Goal: Information Seeking & Learning: Learn about a topic

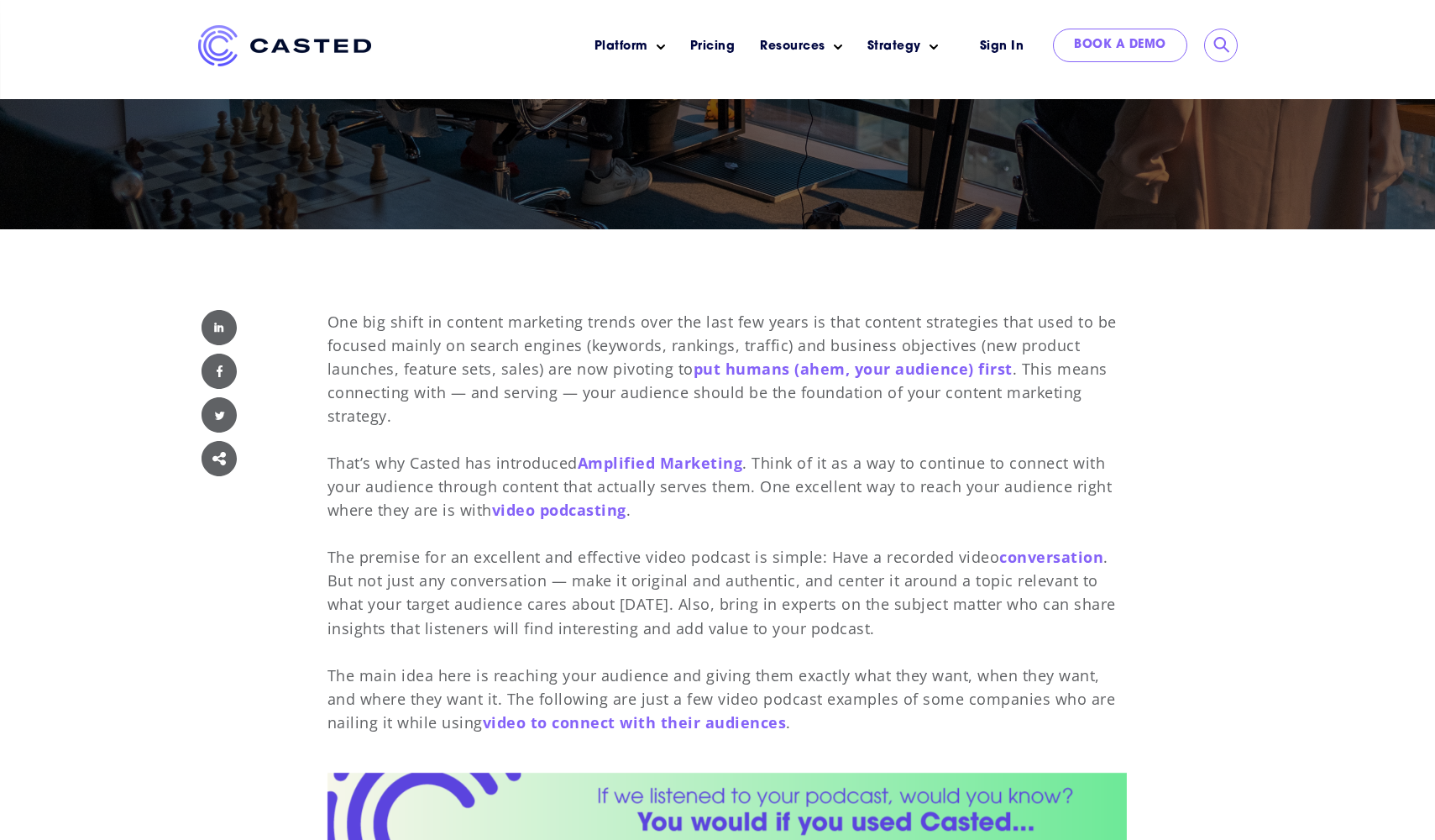
scroll to position [384, 0]
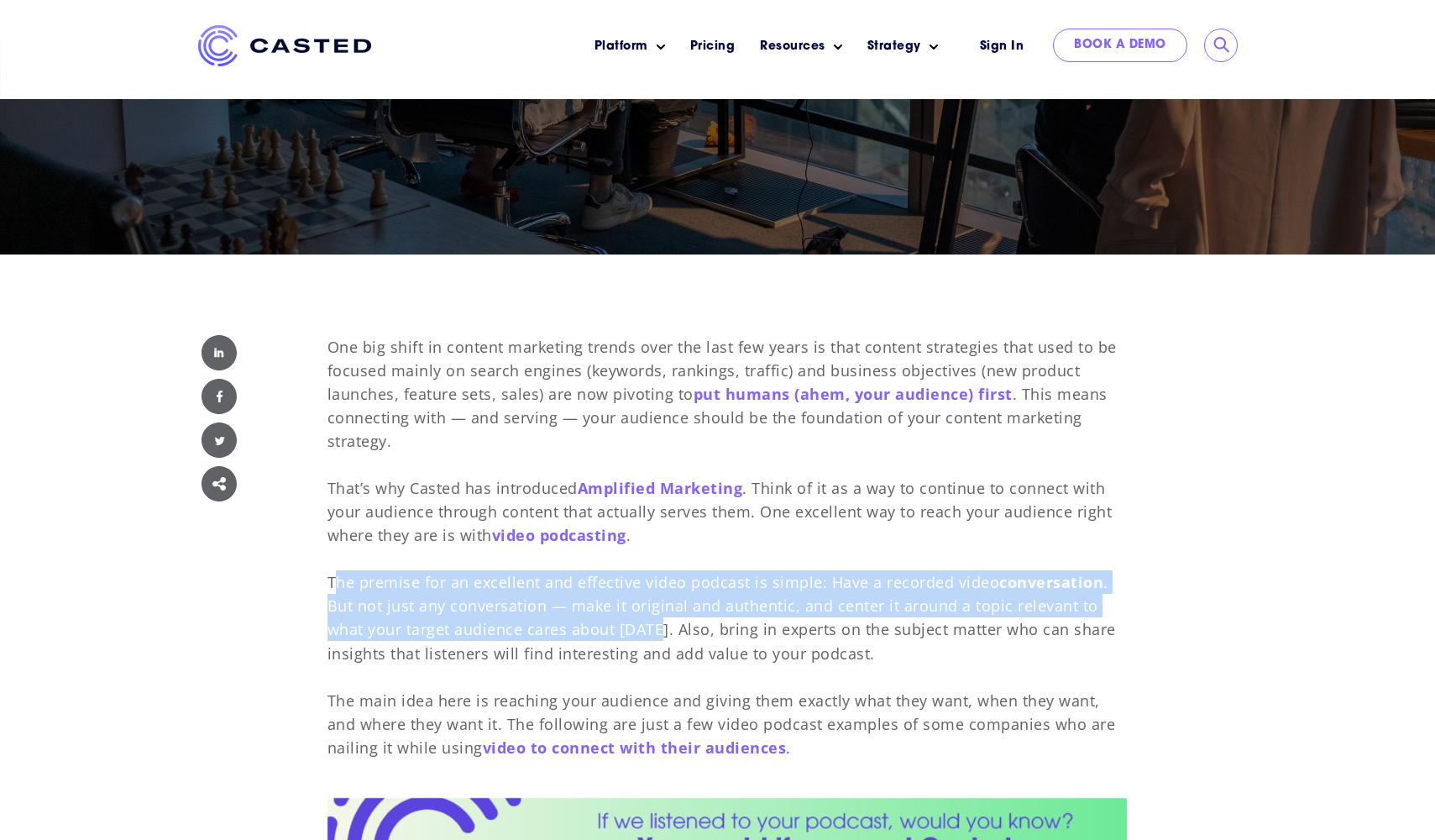
drag, startPoint x: 661, startPoint y: 631, endPoint x: 334, endPoint y: 587, distance: 329.9
click at [334, 587] on p "One big shift in content marketing trends over the last few years is that conte…" at bounding box center [727, 547] width 800 height 424
drag, startPoint x: 330, startPoint y: 582, endPoint x: 668, endPoint y: 625, distance: 340.7
click at [668, 625] on p "One big shift in content marketing trends over the last few years is that conte…" at bounding box center [727, 547] width 800 height 424
copy p "The premise for an excellent and effective video podcast is simple: Have a reco…"
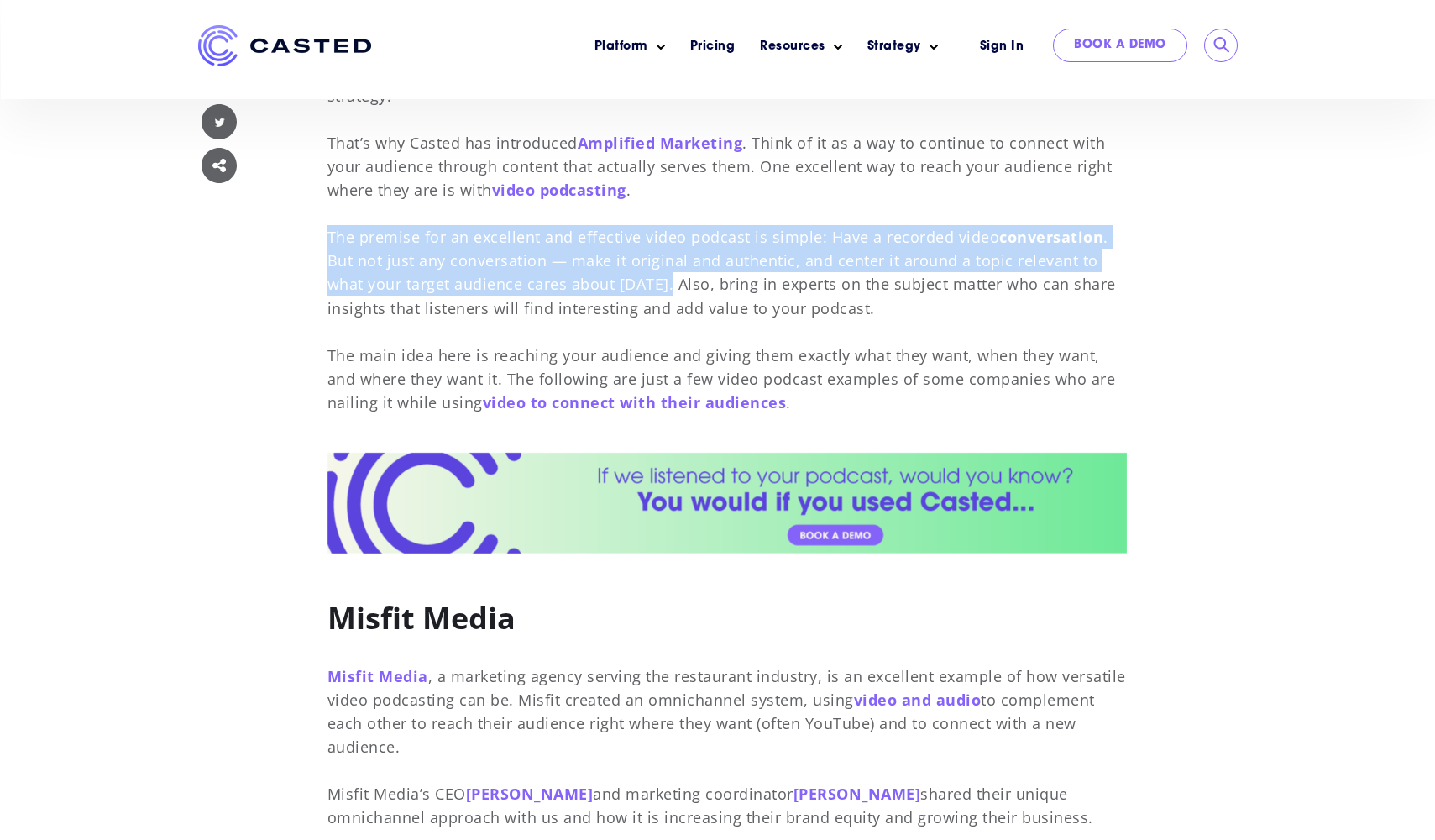
scroll to position [737, 0]
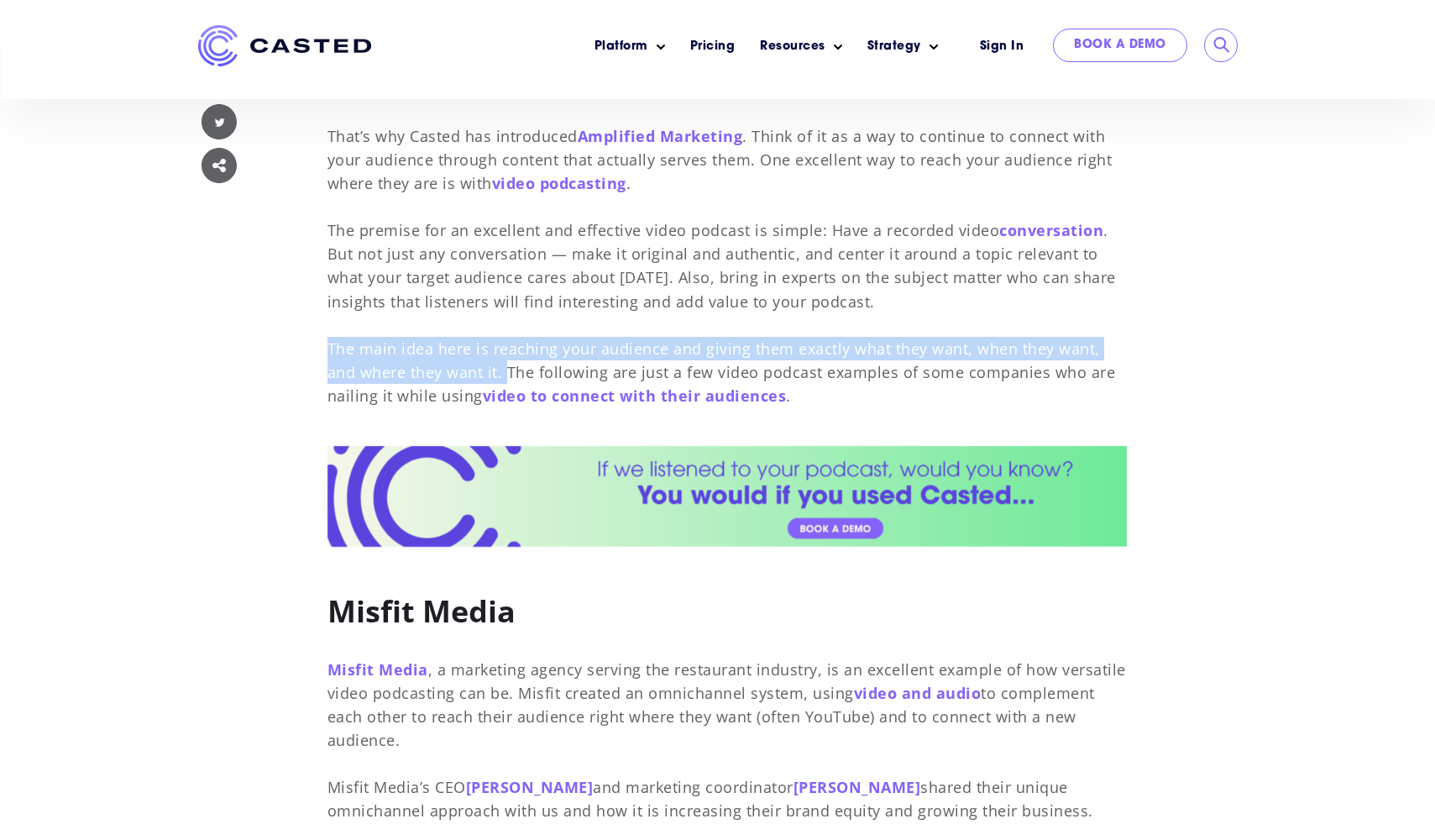
drag, startPoint x: 329, startPoint y: 345, endPoint x: 508, endPoint y: 374, distance: 181.3
click at [508, 374] on p "One big shift in content marketing trends over the last few years is that conte…" at bounding box center [727, 194] width 800 height 424
copy p "The main idea here is reaching your audience and giving them exactly what they …"
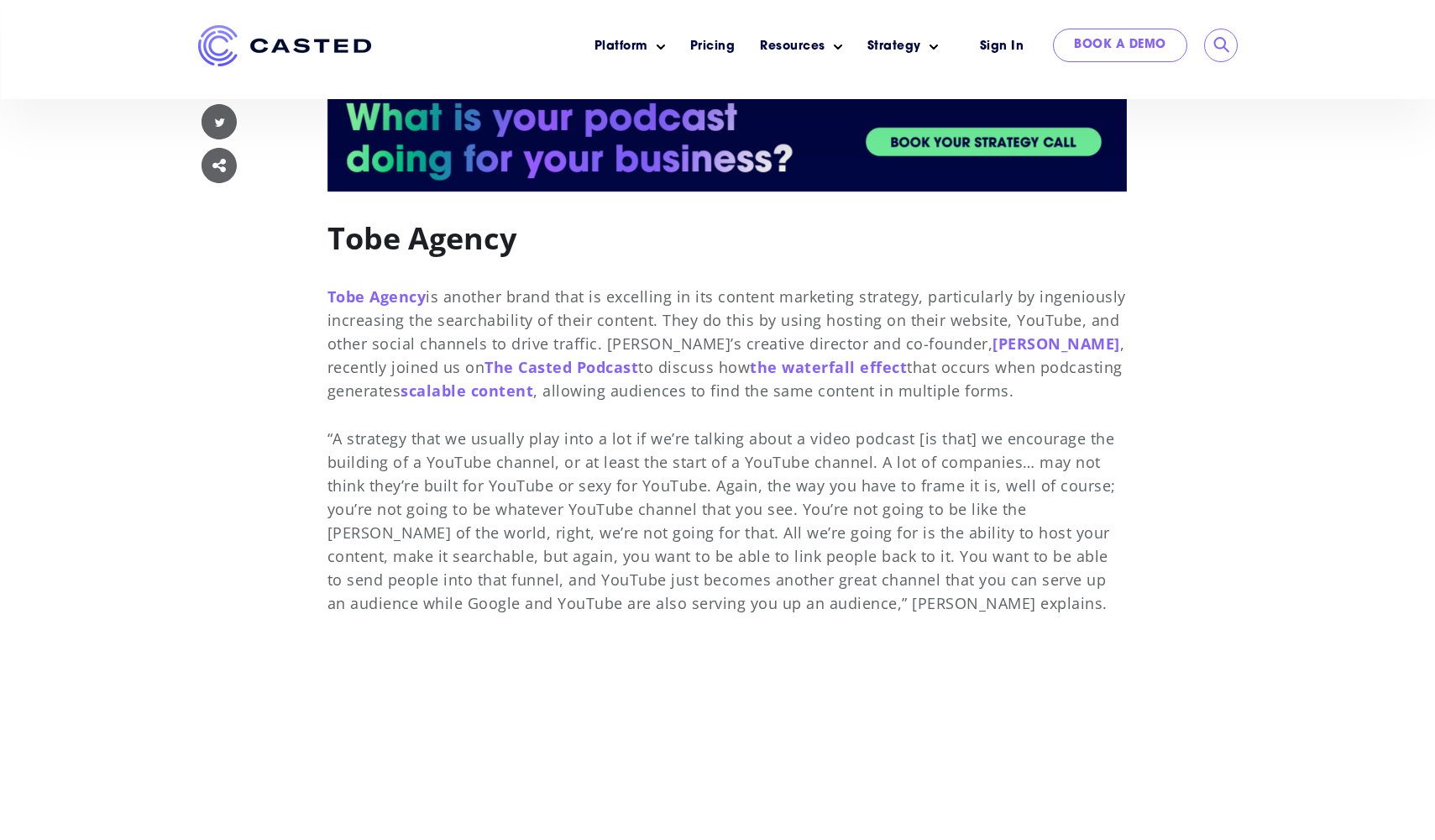
scroll to position [2800, 0]
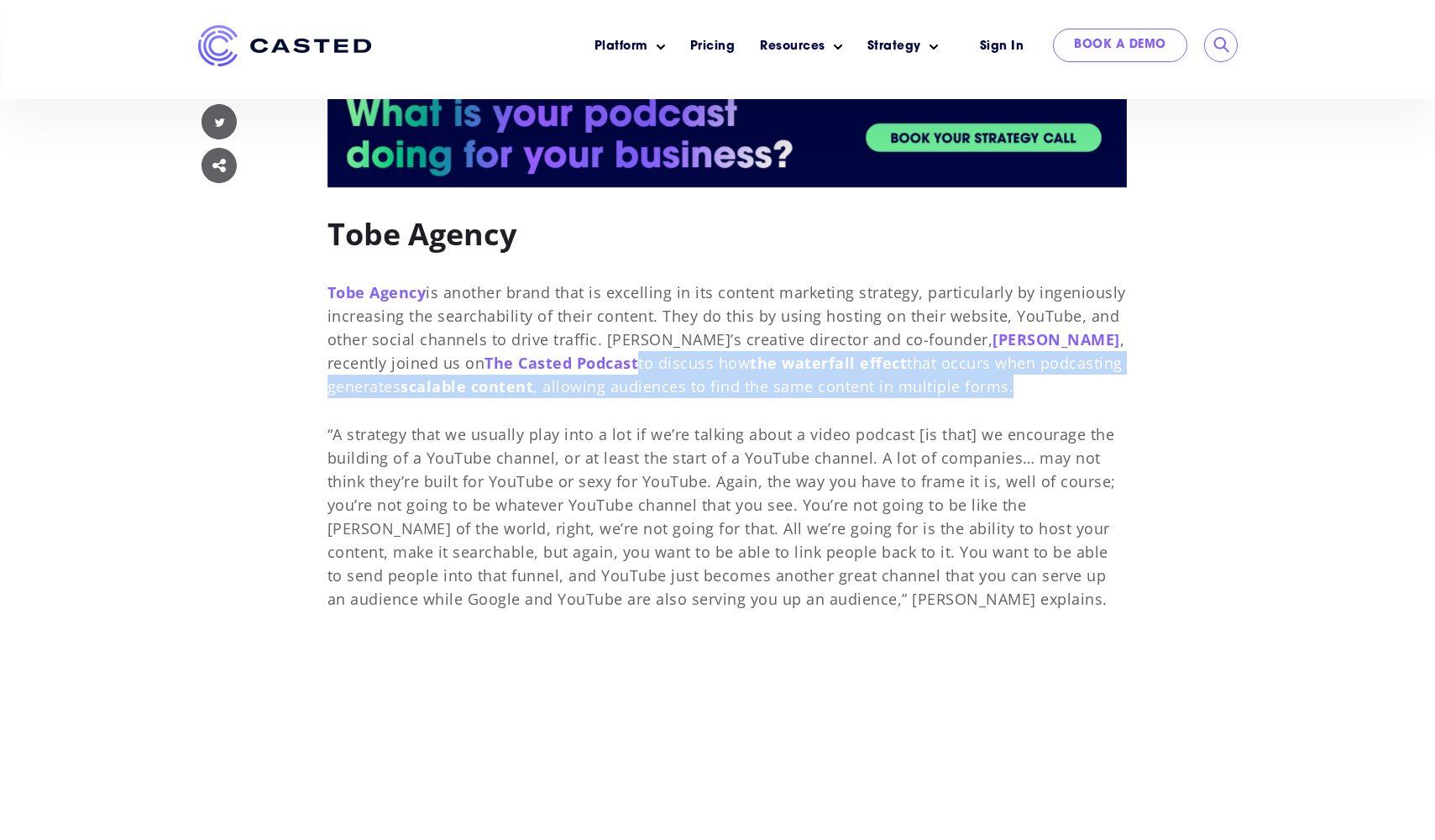
drag, startPoint x: 597, startPoint y: 345, endPoint x: 1034, endPoint y: 364, distance: 437.4
click at [1034, 364] on p "Tobe Agency is another brand that is excelling in its content marketing strateg…" at bounding box center [727, 444] width 800 height 330
copy p "to discuss how the waterfall effect that occurs when podcasting generates scala…"
click at [379, 282] on link "Tobe Agency" at bounding box center [377, 291] width 99 height 20
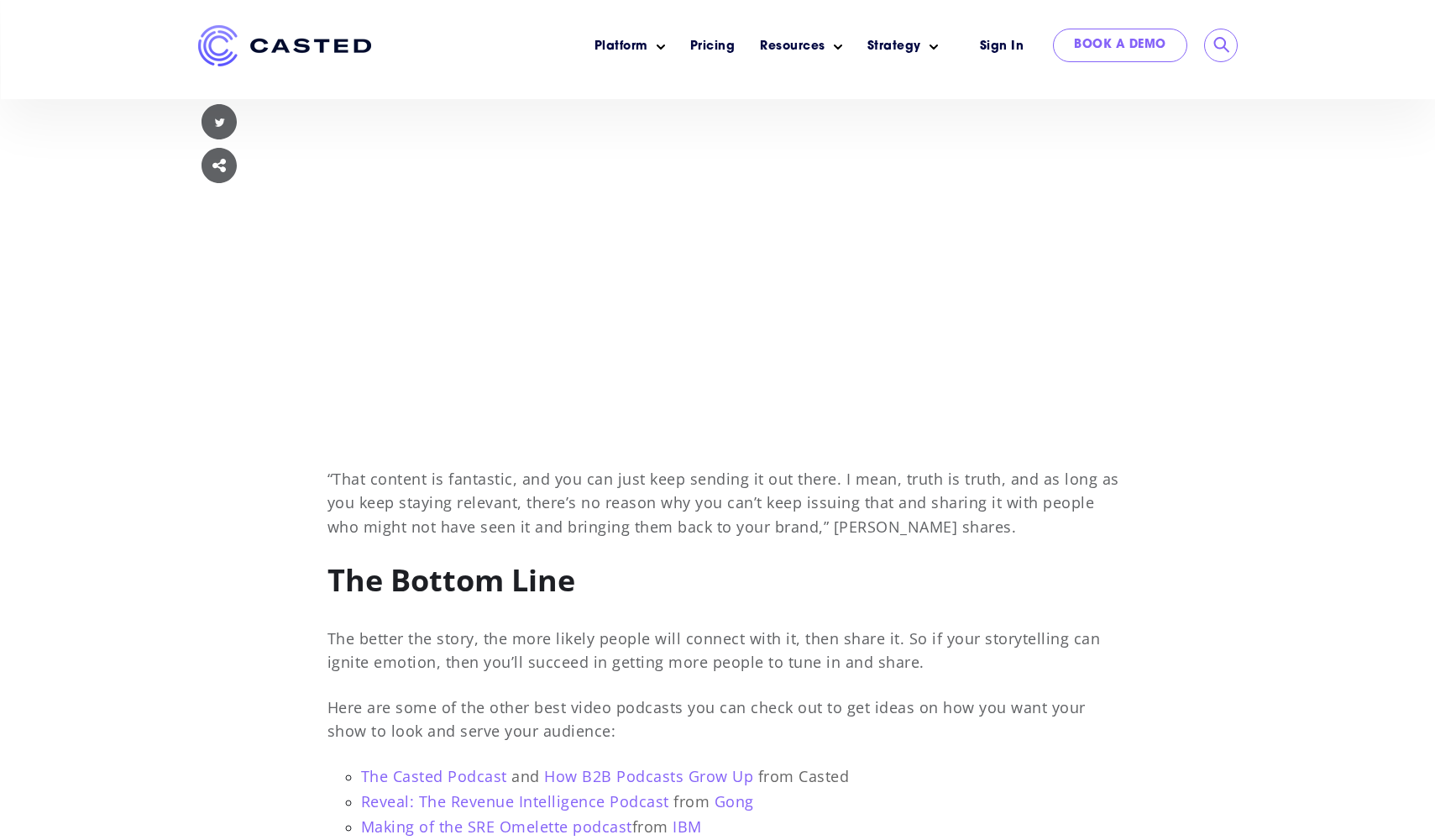
scroll to position [4454, 0]
